Goal: Find specific page/section: Find specific page/section

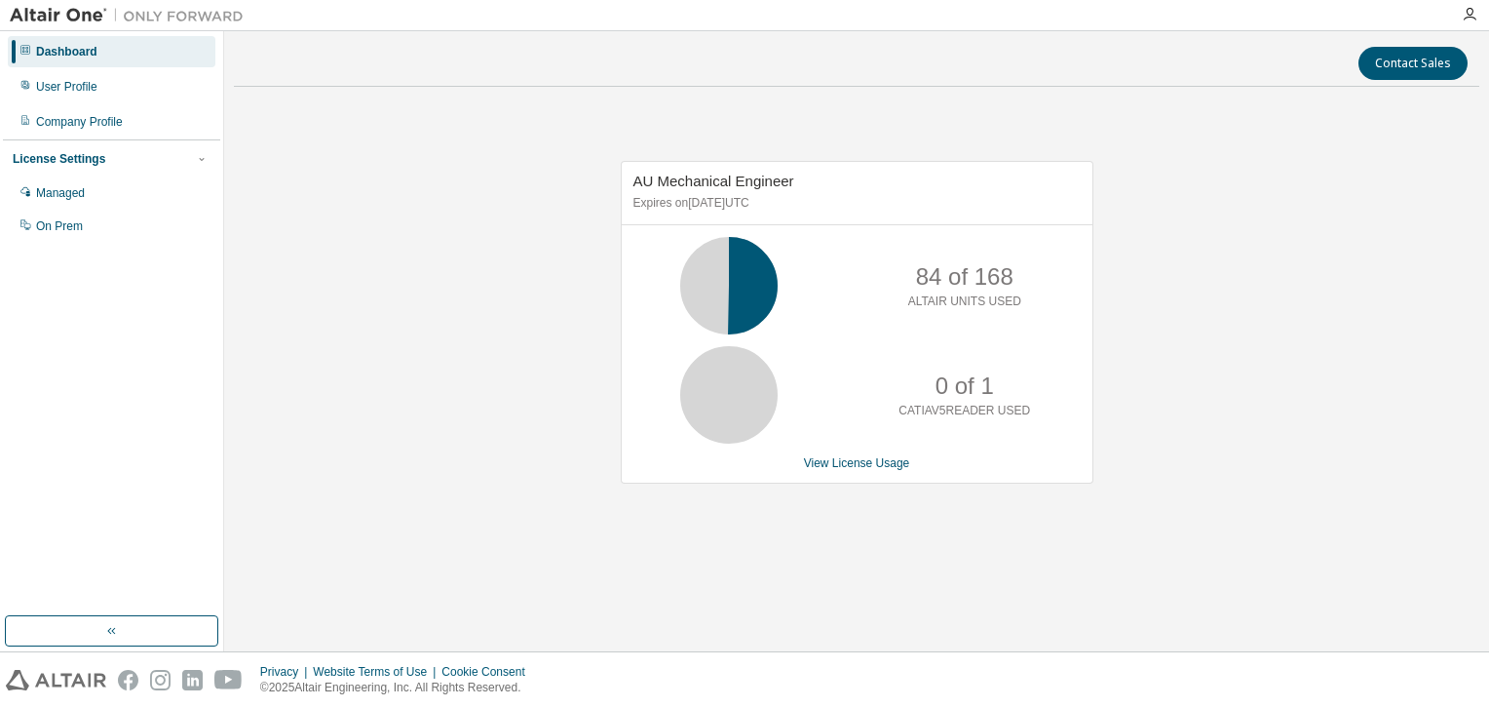
click at [1232, 281] on div "AU Mechanical Engineer Expires on [DATE] UTC 84 of 168 ALTAIR UNITS USED 0 of 1…" at bounding box center [857, 332] width 1246 height 460
click at [1236, 401] on div "AU Mechanical Engineer Expires on [DATE] UTC 84 of 168 ALTAIR UNITS USED 0 of 1…" at bounding box center [857, 332] width 1246 height 460
click at [1320, 370] on div "AU Mechanical Engineer Expires on [DATE] UTC 84 of 168 ALTAIR UNITS USED 0 of 1…" at bounding box center [857, 332] width 1246 height 460
click at [398, 234] on div "AU Mechanical Engineer Expires on [DATE] UTC 84 of 168 ALTAIR UNITS USED 0 of 1…" at bounding box center [857, 332] width 1246 height 460
click at [1193, 260] on div "AU Mechanical Engineer Expires on [DATE] UTC 84 of 168 ALTAIR UNITS USED 0 of 1…" at bounding box center [857, 332] width 1246 height 460
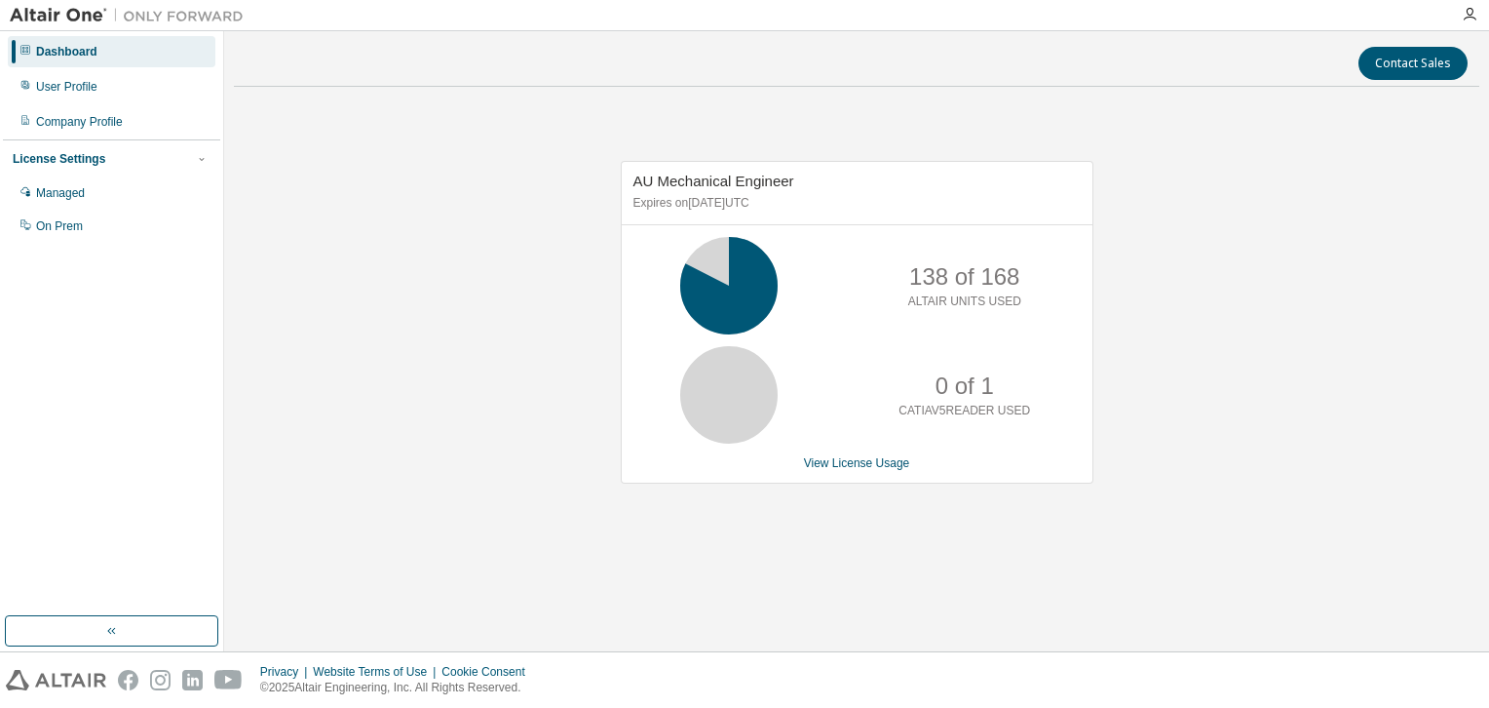
click at [1212, 288] on div "AU Mechanical Engineer Expires on [DATE] UTC 138 of 168 ALTAIR UNITS USED 0 of …" at bounding box center [857, 332] width 1246 height 460
click at [1207, 373] on div "AU Mechanical Engineer Expires on [DATE] UTC 84 of 168 ALTAIR UNITS USED 0 of 1…" at bounding box center [857, 332] width 1246 height 460
click at [489, 457] on div "AU Mechanical Engineer Expires on [DATE] UTC 84 of 168 ALTAIR UNITS USED 0 of 1…" at bounding box center [857, 332] width 1246 height 460
click at [265, 400] on div "AU Mechanical Engineer Expires on [DATE] UTC 84 of 168 ALTAIR UNITS USED 0 of 1…" at bounding box center [857, 332] width 1246 height 460
click at [971, 584] on div "Contact Sales AU Mechanical Engineer Expires on [DATE] UTC 84 of 168 ALTAIR UNI…" at bounding box center [857, 341] width 1246 height 600
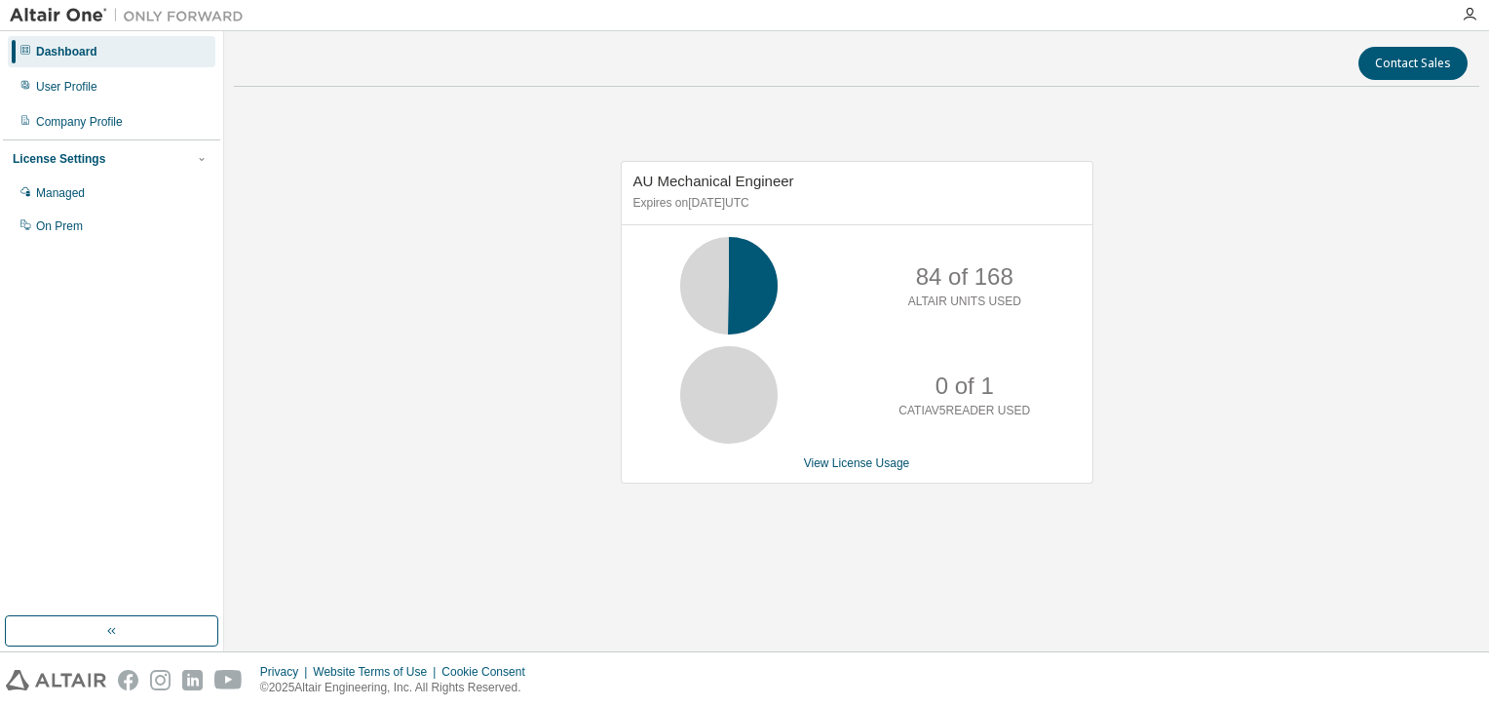
click at [455, 354] on div "AU Mechanical Engineer Expires on [DATE] UTC 84 of 168 ALTAIR UNITS USED 0 of 1…" at bounding box center [857, 332] width 1246 height 460
click at [1194, 281] on div "AU Mechanical Engineer Expires on [DATE] UTC 84 of 168 ALTAIR UNITS USED 0 of 1…" at bounding box center [857, 332] width 1246 height 460
